Goal: Book appointment/travel/reservation

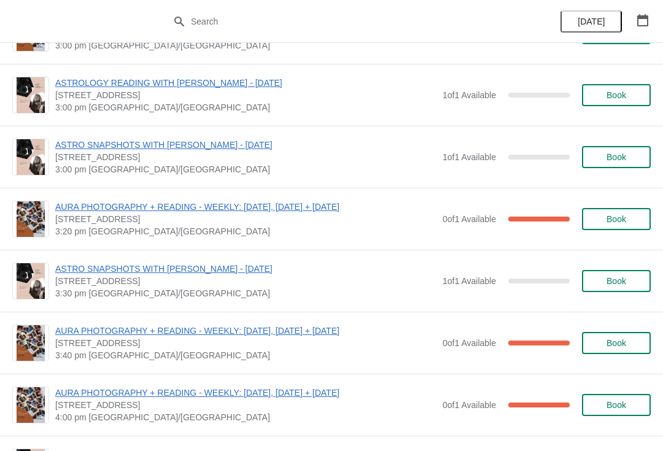
scroll to position [678, 0]
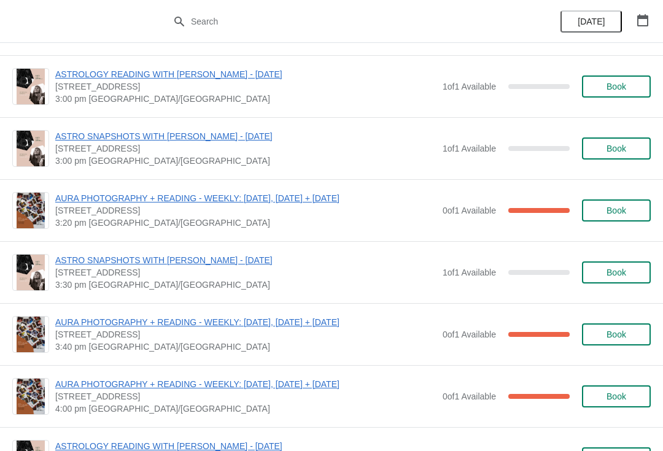
click at [611, 157] on button "Book" at bounding box center [616, 149] width 69 height 22
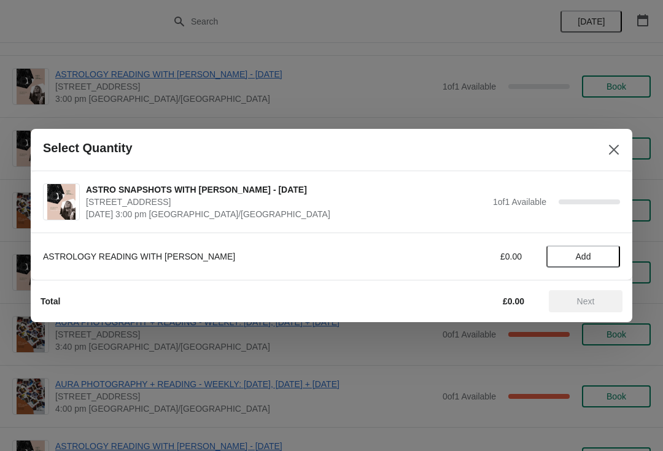
click at [579, 253] on span "Add" at bounding box center [583, 257] width 15 height 10
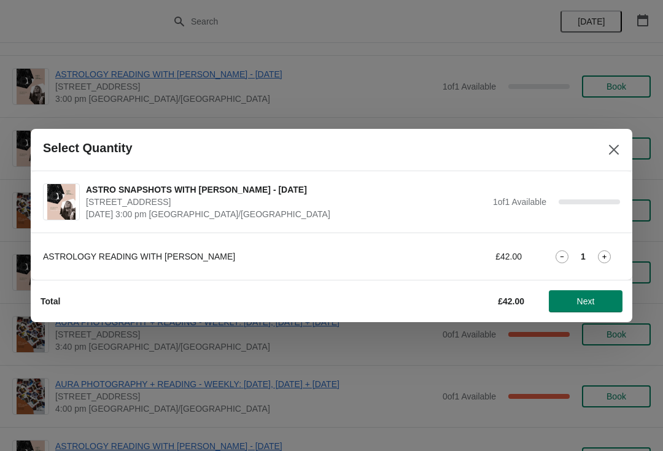
click at [593, 308] on button "Next" at bounding box center [586, 302] width 74 height 22
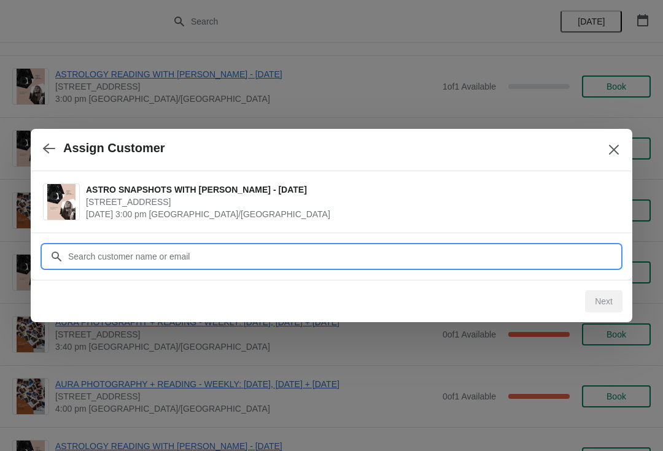
click at [174, 250] on input "Customer" at bounding box center [344, 257] width 553 height 22
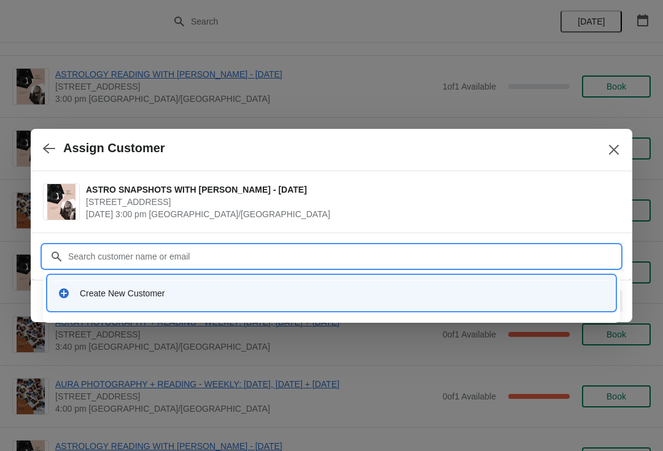
click at [185, 300] on div "Create New Customer" at bounding box center [332, 293] width 558 height 25
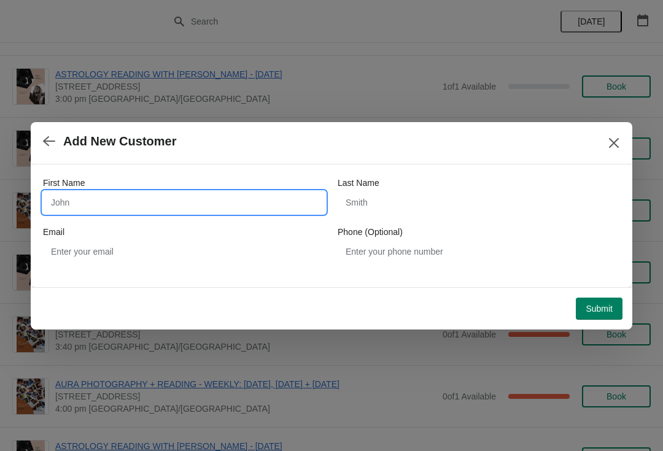
click at [150, 203] on input "First Name" at bounding box center [184, 203] width 283 height 22
type input "We"
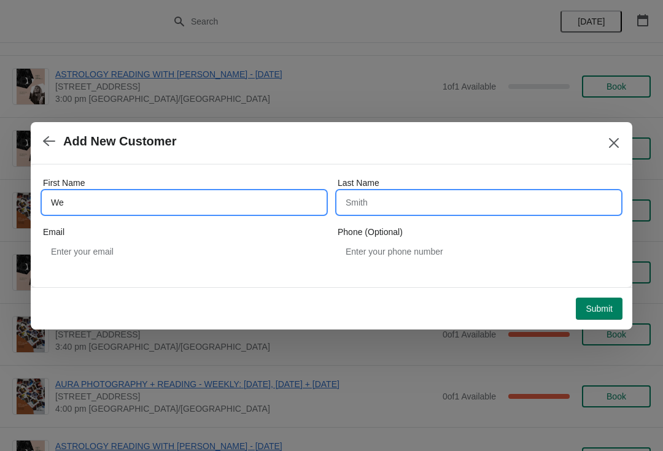
click at [408, 199] on input "Last Name" at bounding box center [479, 203] width 283 height 22
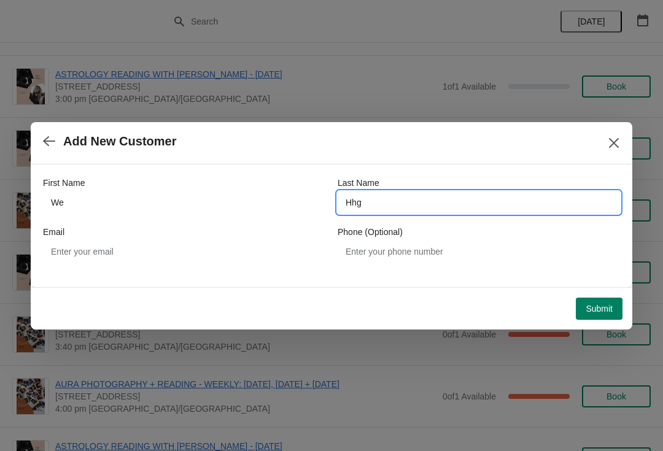
type input "Hhg"
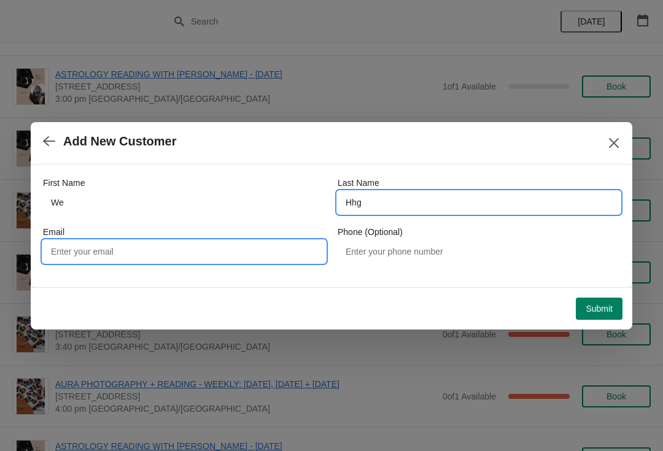
click at [178, 258] on input "Email" at bounding box center [184, 252] width 283 height 22
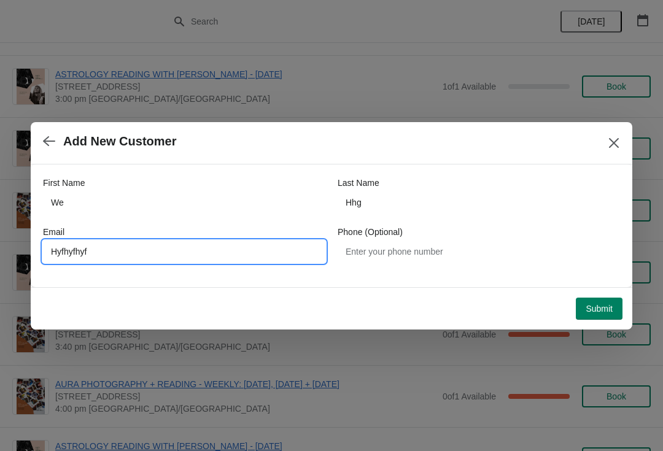
type input "Hyfhyfhyf"
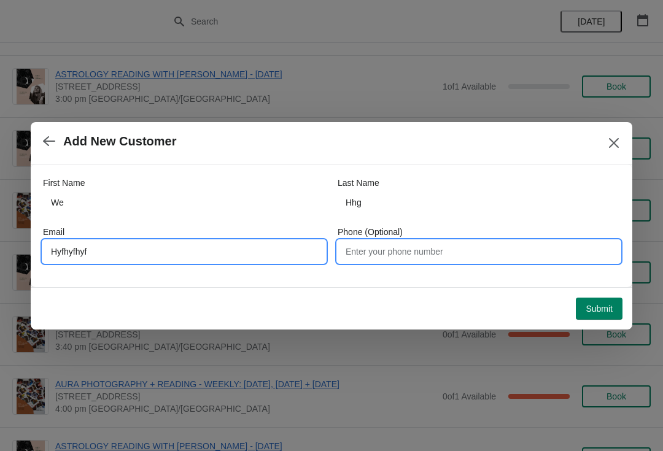
click at [480, 257] on input "Phone (Optional)" at bounding box center [479, 252] width 283 height 22
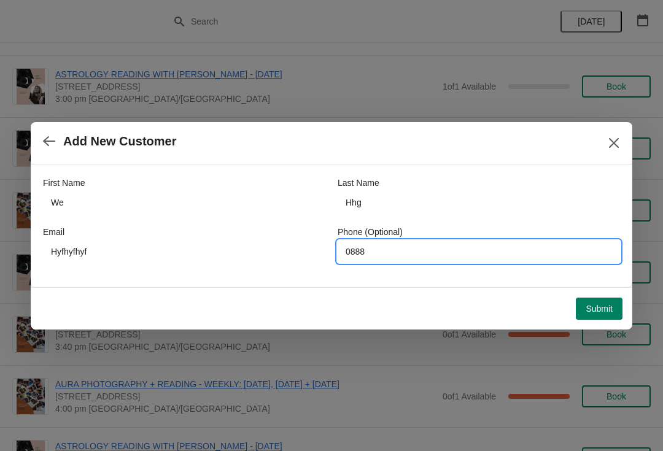
type input "0888"
click at [605, 305] on span "Submit" at bounding box center [599, 309] width 27 height 10
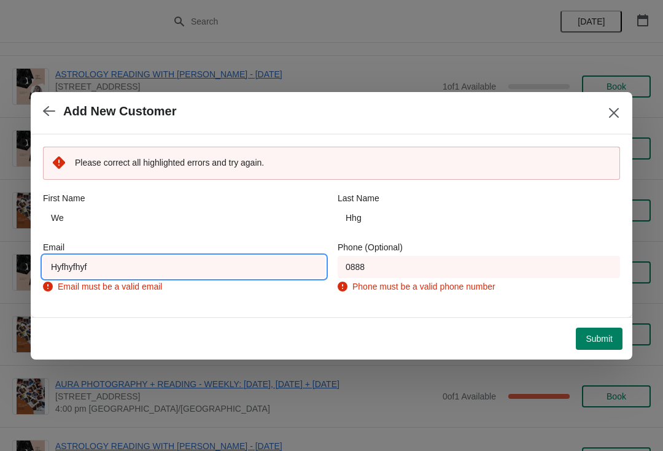
click at [181, 267] on input "Hyfhyfhyf" at bounding box center [184, 267] width 283 height 22
type input "H"
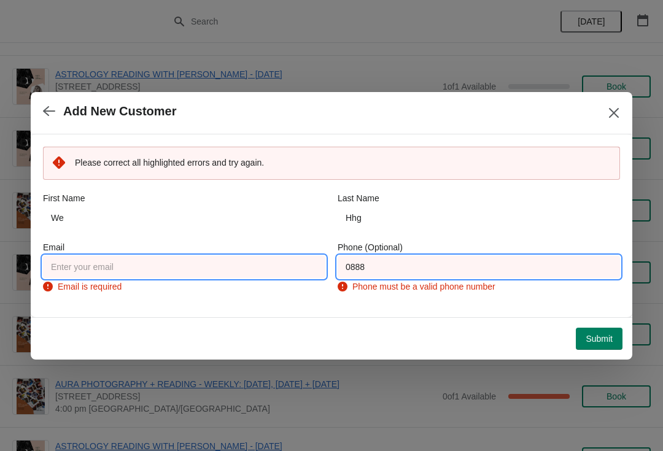
click at [471, 261] on input "0888" at bounding box center [479, 267] width 283 height 22
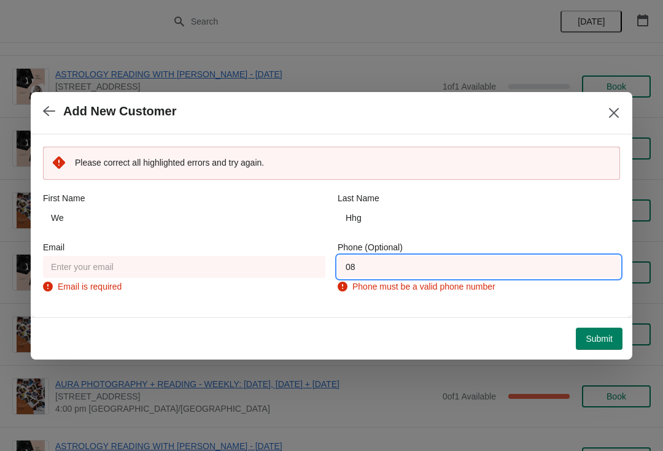
type input "0"
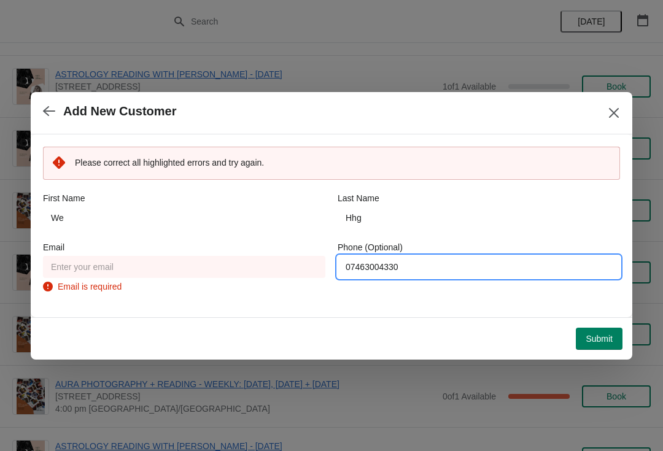
type input "07463004330"
click at [166, 264] on input "Email" at bounding box center [184, 267] width 283 height 22
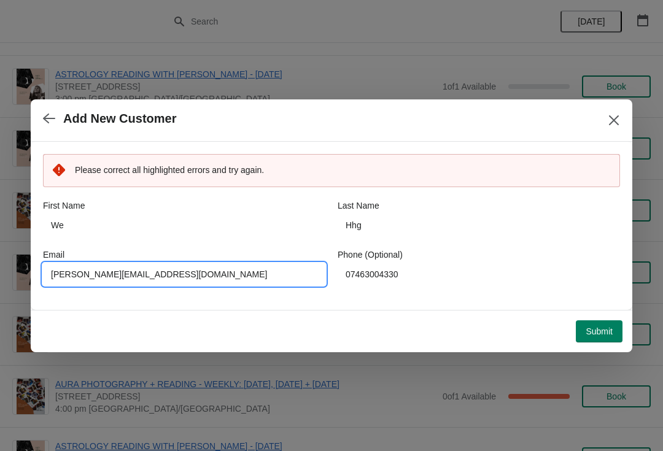
type input "[PERSON_NAME][EMAIL_ADDRESS][DOMAIN_NAME]"
click at [591, 329] on span "Submit" at bounding box center [599, 332] width 27 height 10
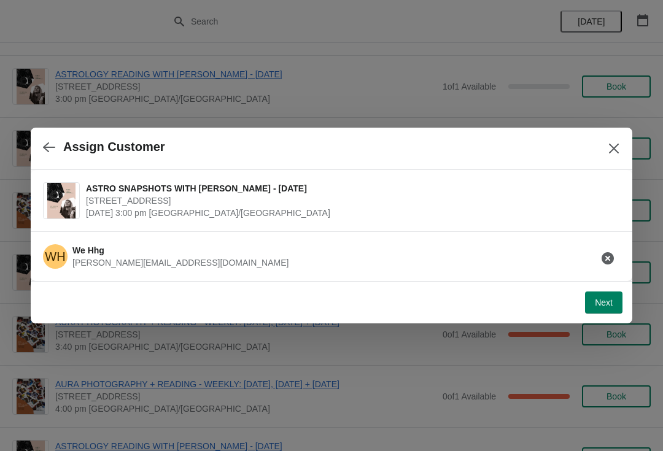
click at [603, 305] on span "Next" at bounding box center [604, 303] width 18 height 10
